Goal: Task Accomplishment & Management: Manage account settings

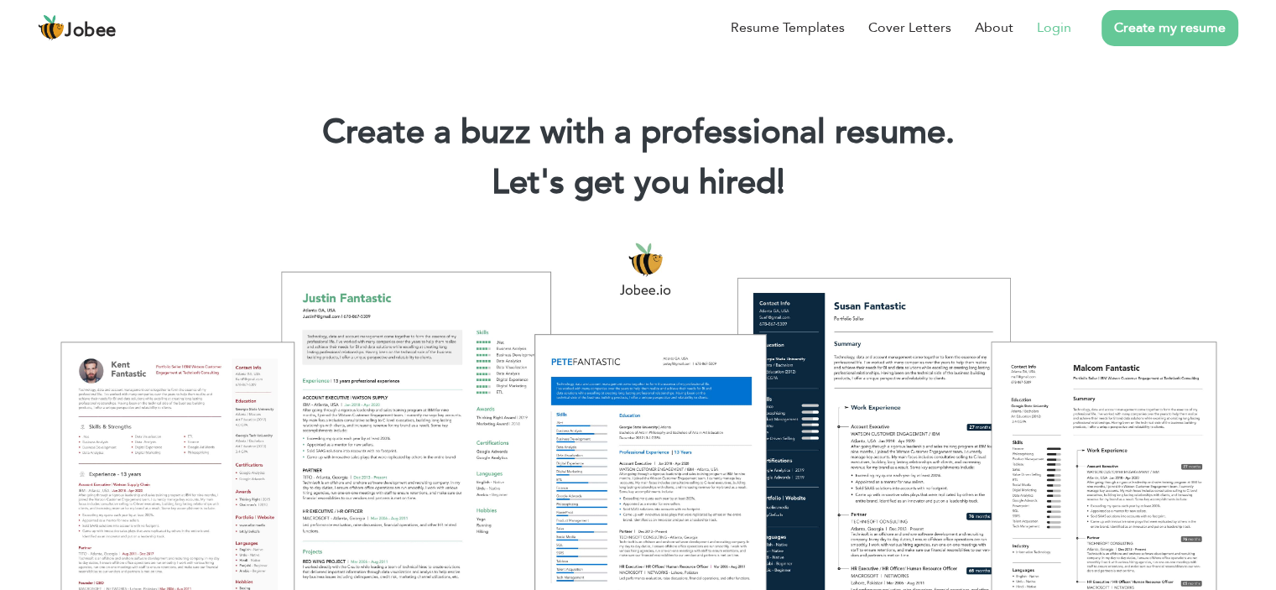
click at [1049, 29] on link "Login" at bounding box center [1054, 28] width 34 height 20
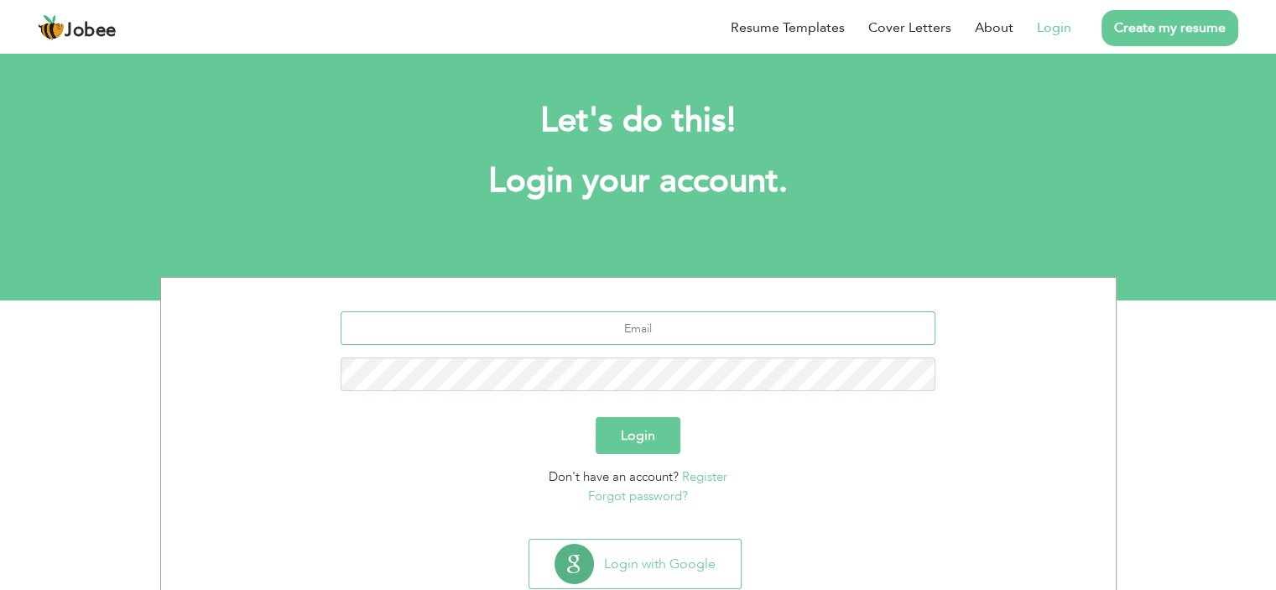
click at [595, 325] on input "text" at bounding box center [638, 328] width 595 height 34
type input "[EMAIL_ADDRESS][DOMAIN_NAME]"
click at [624, 432] on button "Login" at bounding box center [638, 435] width 85 height 37
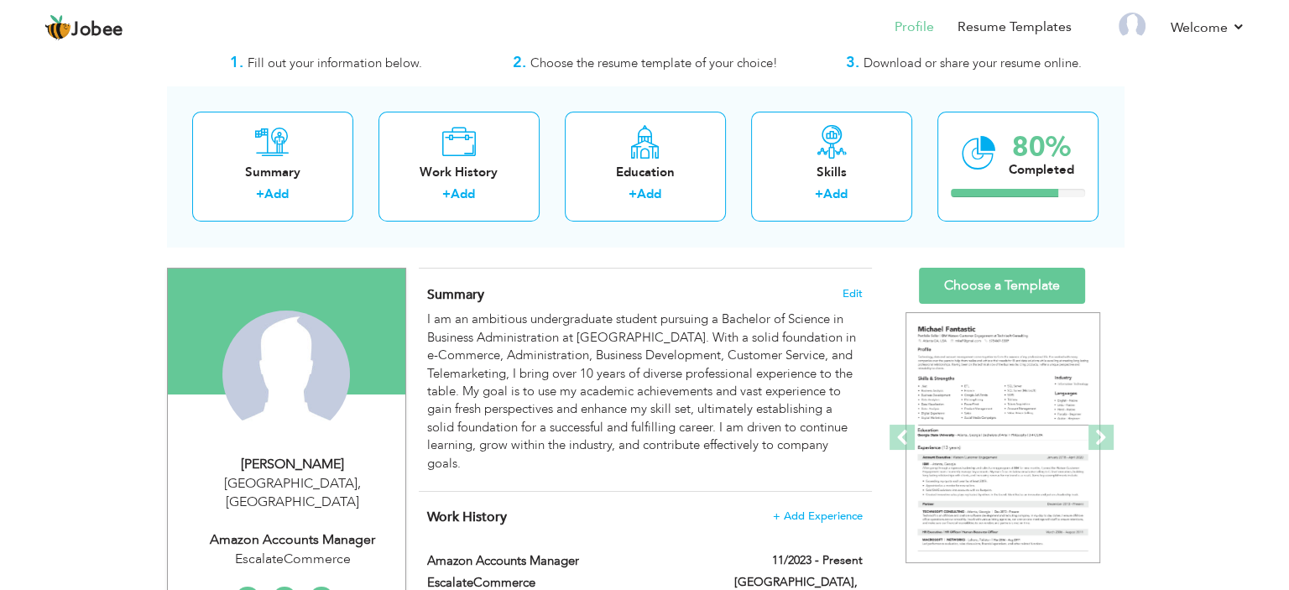
scroll to position [84, 0]
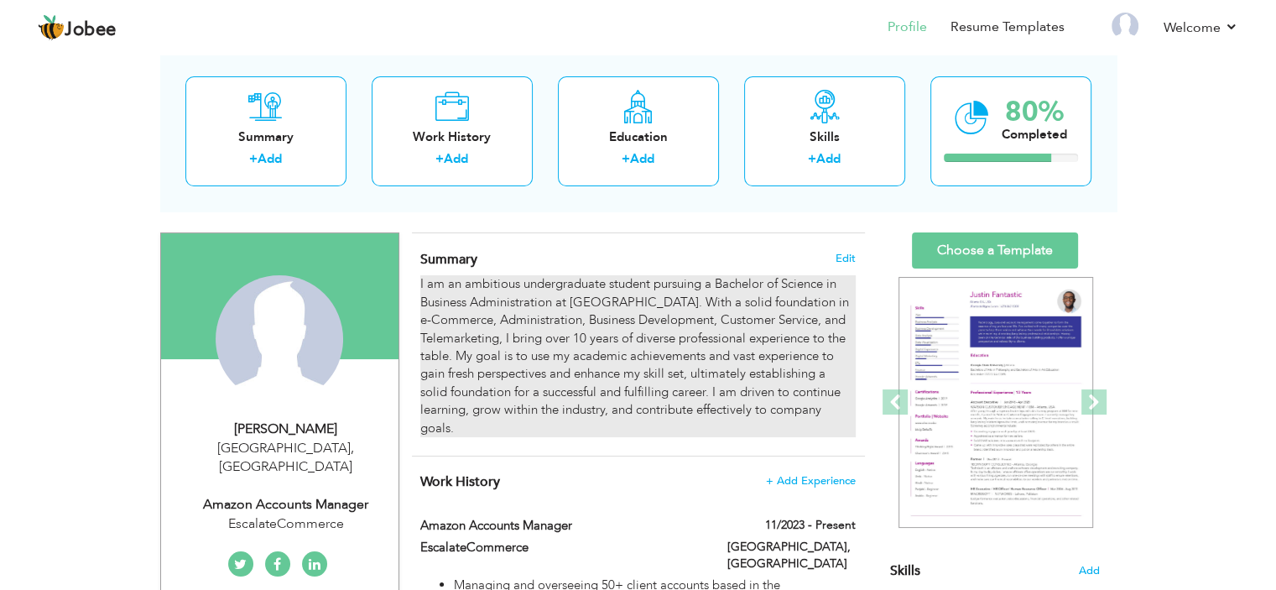
click at [541, 335] on div "I am an ambitious undergraduate student pursuing a Bachelor of Science in Busin…" at bounding box center [637, 356] width 435 height 162
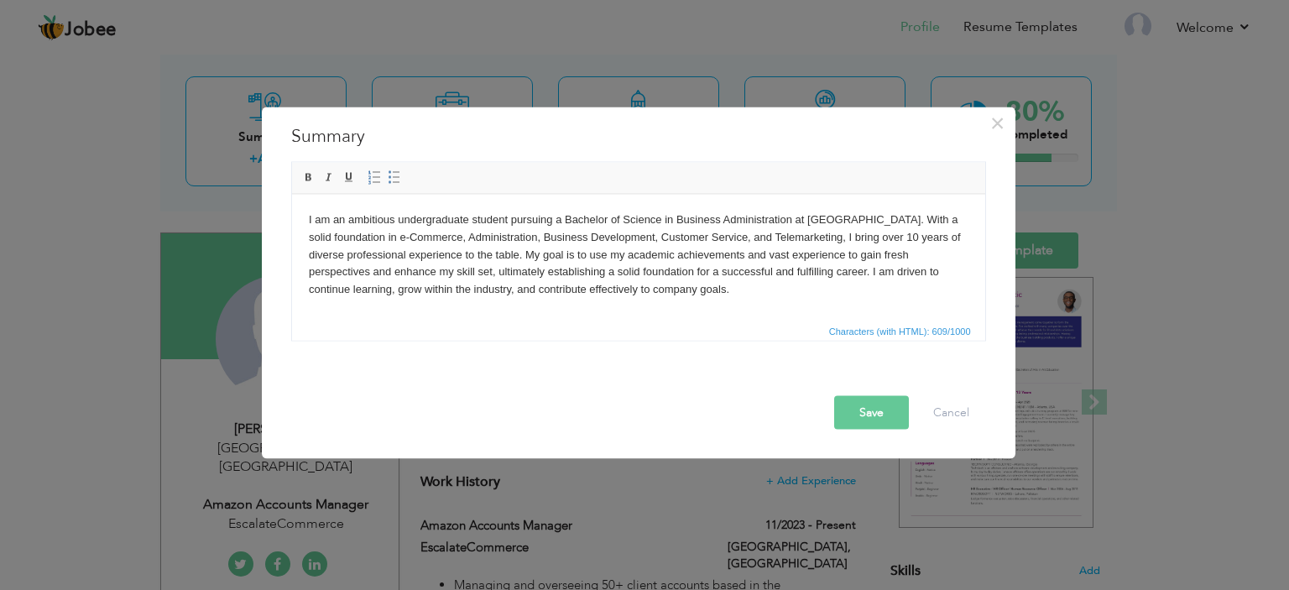
click at [785, 302] on html "I am an ambitious undergraduate student pursuing a Bachelor of Science in Busin…" at bounding box center [637, 254] width 693 height 121
copy body "I am an ambitious undergraduate student pursuing a Bachelor of Science in Busin…"
